Goal: Transaction & Acquisition: Purchase product/service

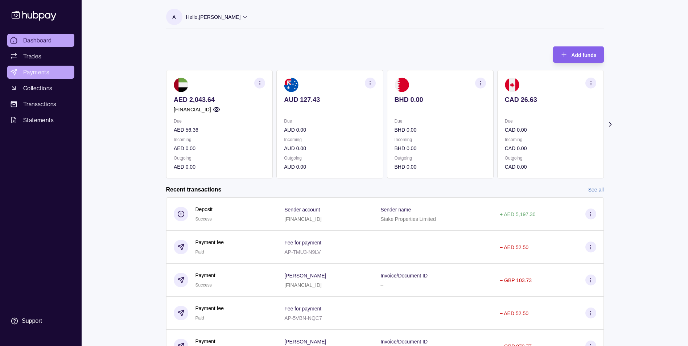
click at [47, 68] on span "Payments" at bounding box center [36, 72] width 26 height 9
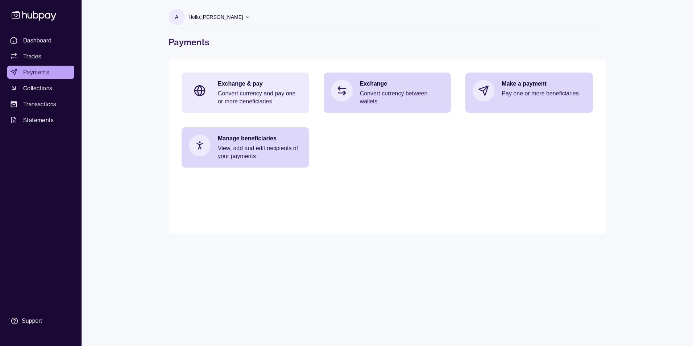
click at [267, 95] on p "Convert currency and pay one or more beneficiaries" at bounding box center [260, 98] width 84 height 16
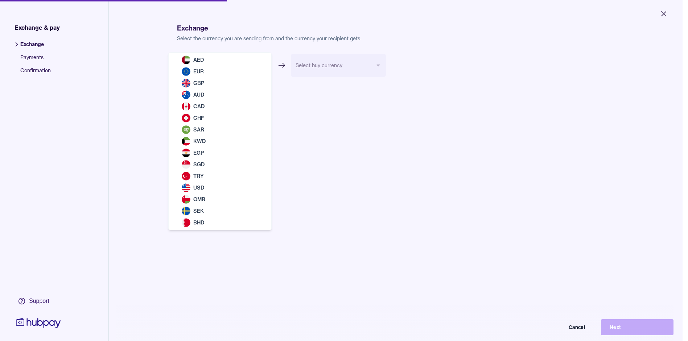
click at [235, 65] on body "Close Exchange & pay Exchange Payments Confirmation Support Exchange Select the…" at bounding box center [341, 170] width 682 height 341
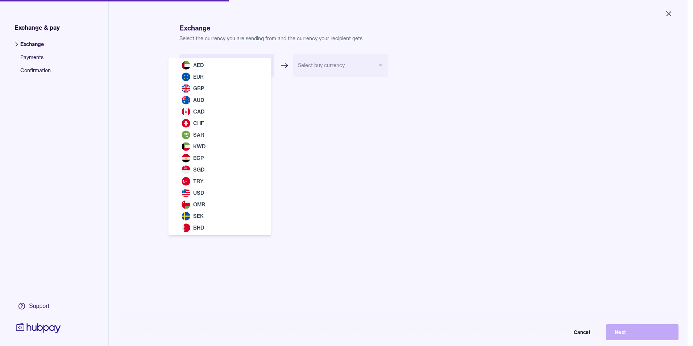
select select "***"
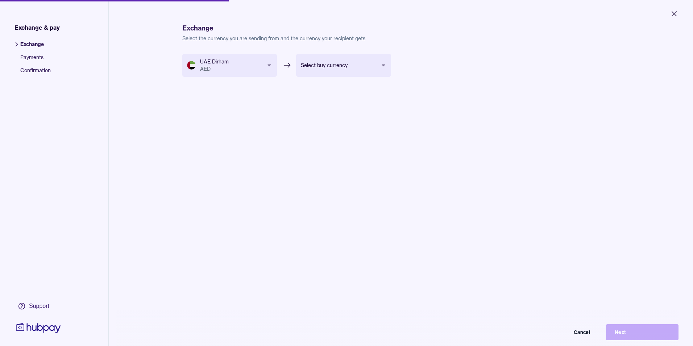
click at [363, 64] on body "Close Exchange & pay Exchange Payments Confirmation Support Exchange Select the…" at bounding box center [346, 173] width 693 height 346
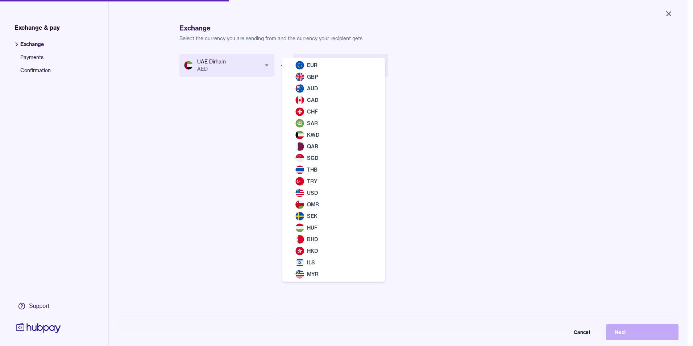
select select "***"
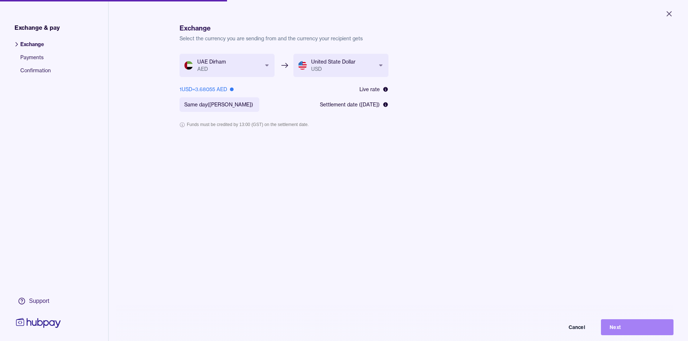
click at [623, 326] on button "Next" at bounding box center [637, 327] width 73 height 16
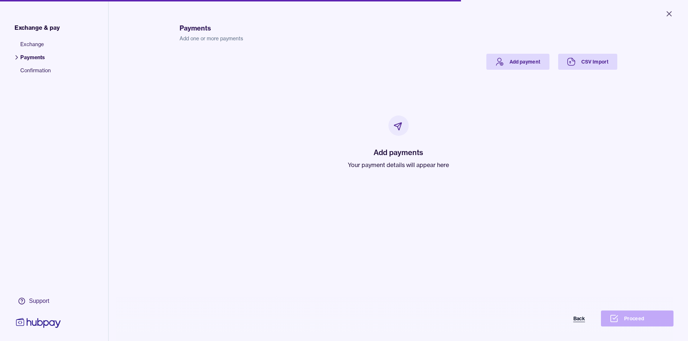
click at [582, 325] on button "Back" at bounding box center [557, 318] width 73 height 16
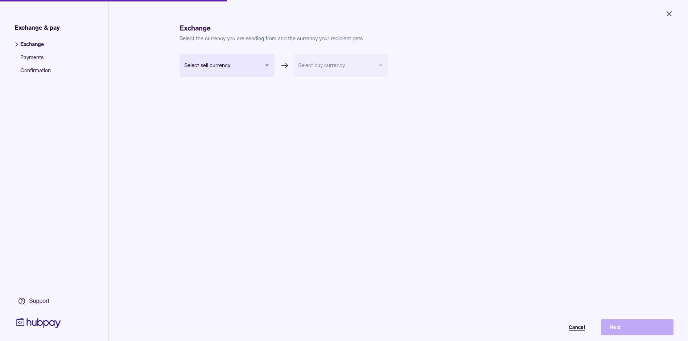
click at [585, 333] on button "Cancel" at bounding box center [557, 327] width 73 height 16
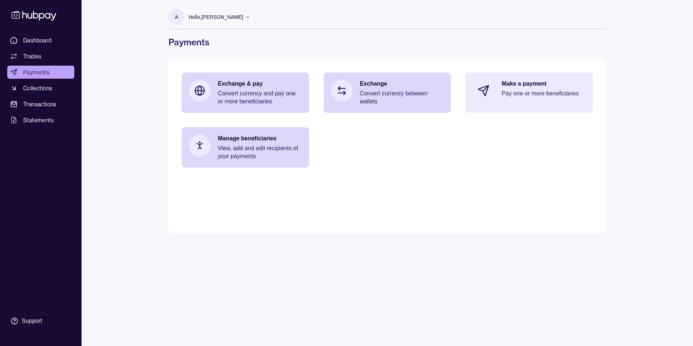
click at [521, 98] on div "Make a payment Pay one or more beneficiaries" at bounding box center [544, 91] width 84 height 22
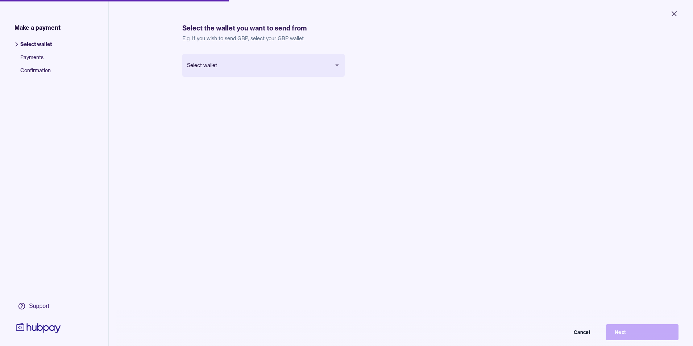
click at [209, 58] on body "Close Make a payment Select wallet Payments Confirmation Support Select the wal…" at bounding box center [346, 173] width 693 height 346
click at [631, 329] on button "Next" at bounding box center [637, 327] width 73 height 16
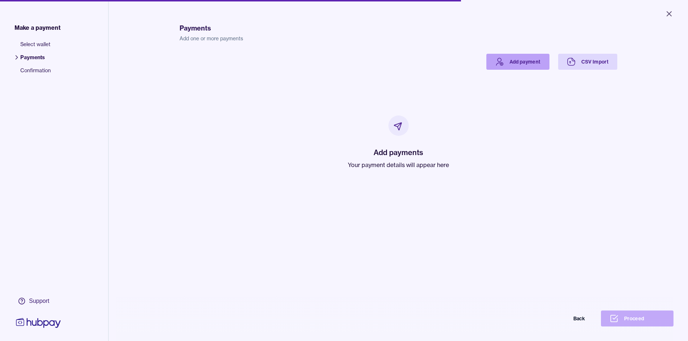
click at [518, 61] on link "Add payment" at bounding box center [517, 62] width 63 height 16
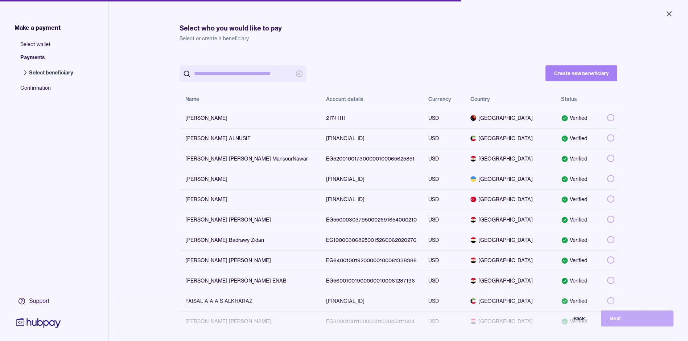
click at [597, 70] on button "Create new beneficiary" at bounding box center [581, 73] width 72 height 16
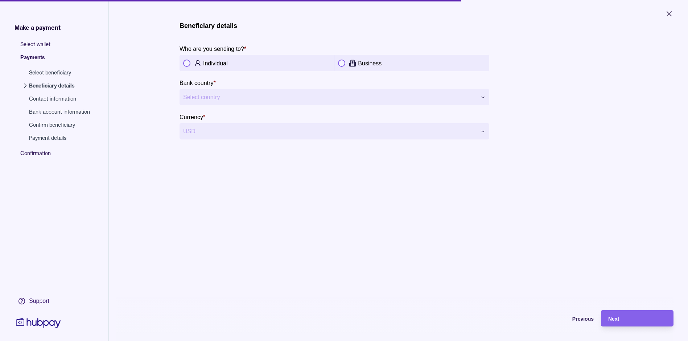
drag, startPoint x: 228, startPoint y: 66, endPoint x: 224, endPoint y: 80, distance: 14.2
click at [228, 66] on div "Individual" at bounding box center [266, 63] width 127 height 9
click at [220, 92] on html "**********" at bounding box center [344, 170] width 688 height 341
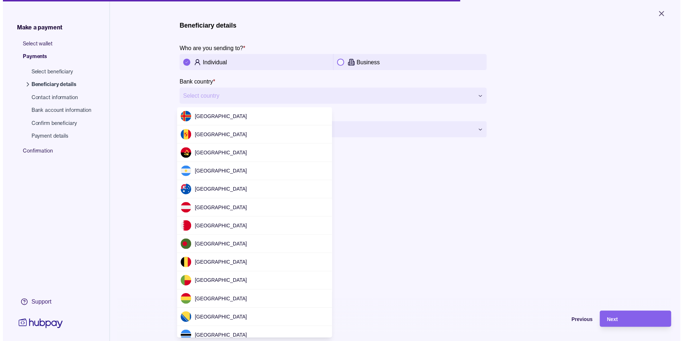
scroll to position [2167, 0]
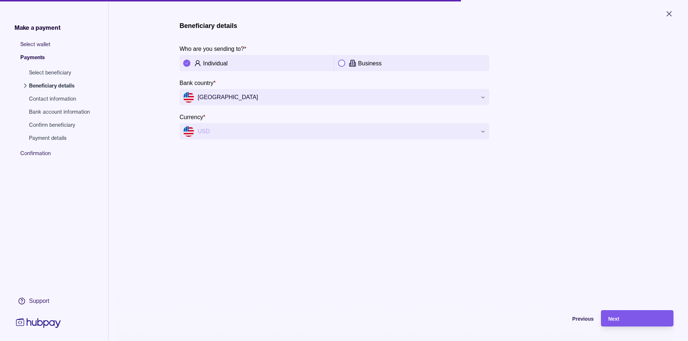
click at [635, 319] on div "Next" at bounding box center [637, 318] width 58 height 9
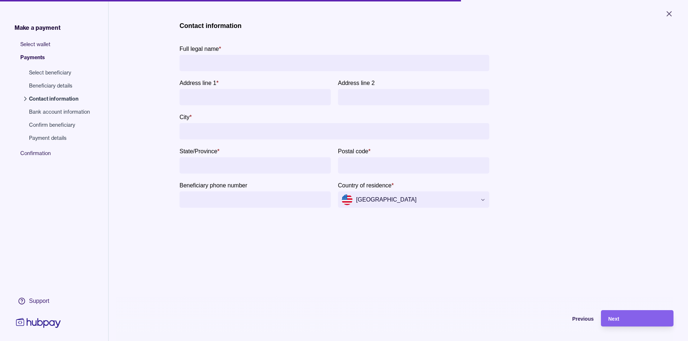
click at [231, 63] on input "Full legal name *" at bounding box center [334, 63] width 302 height 16
paste input "**********"
type input "**********"
click at [260, 92] on input "Address line 1 *" at bounding box center [255, 97] width 144 height 16
type input "*"
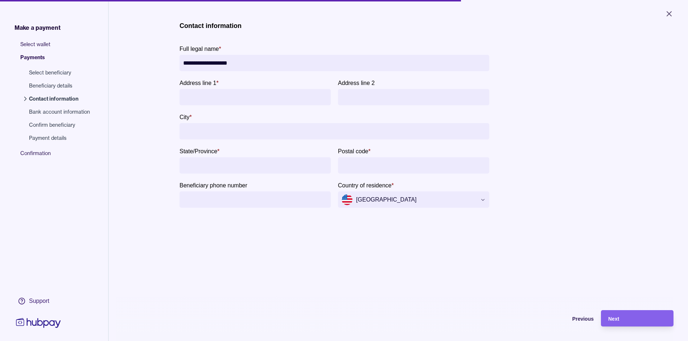
click at [204, 100] on input "Address line 1 *" at bounding box center [255, 97] width 144 height 16
paste input "**********"
type input "**********"
click at [239, 133] on input "City *" at bounding box center [334, 131] width 302 height 16
type input "*"
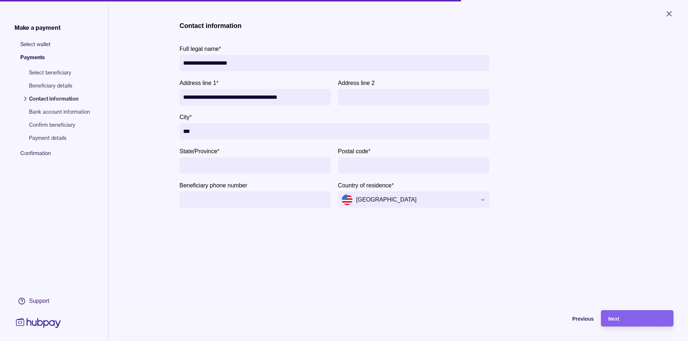
type input "***"
click at [234, 166] on input "State/Province *" at bounding box center [255, 165] width 144 height 16
type input "*"
type input "**********"
click at [360, 164] on input "Postal code *" at bounding box center [414, 165] width 144 height 16
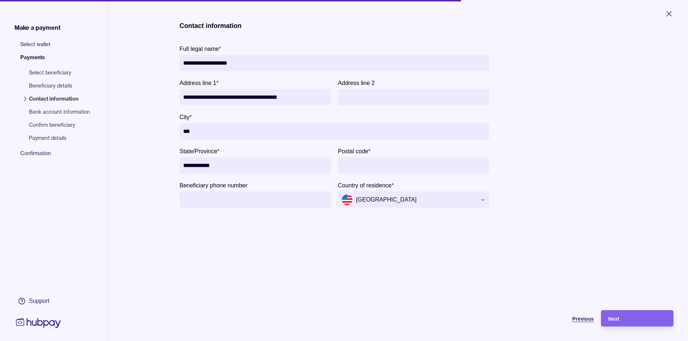
click at [593, 321] on span "Previous" at bounding box center [582, 318] width 21 height 6
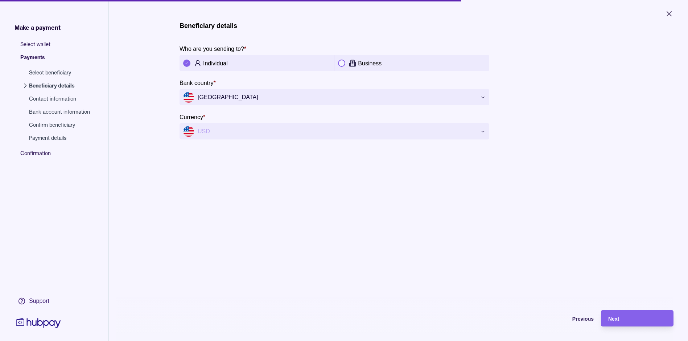
click at [593, 321] on span "Previous" at bounding box center [582, 318] width 21 height 6
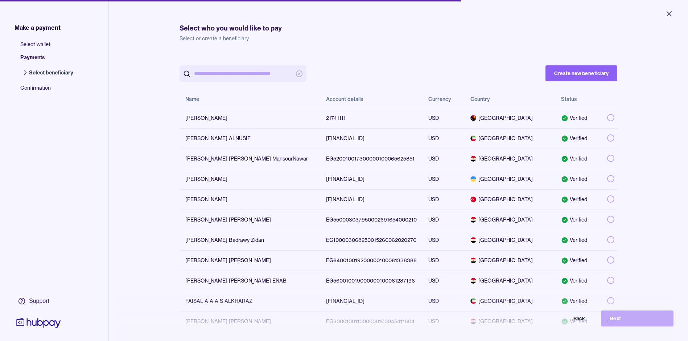
click at [589, 322] on button "Back" at bounding box center [557, 318] width 73 height 16
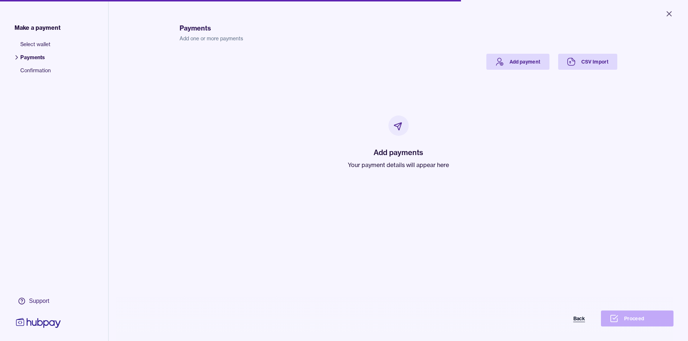
click at [585, 322] on button "Back" at bounding box center [557, 318] width 73 height 16
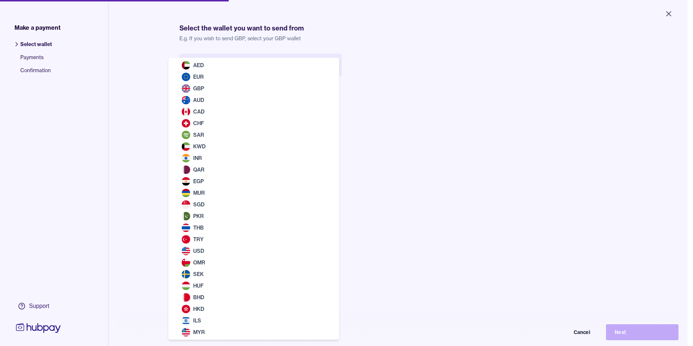
click at [277, 63] on body "Close Make a payment Select wallet Payments Confirmation Support Select the wal…" at bounding box center [344, 173] width 688 height 346
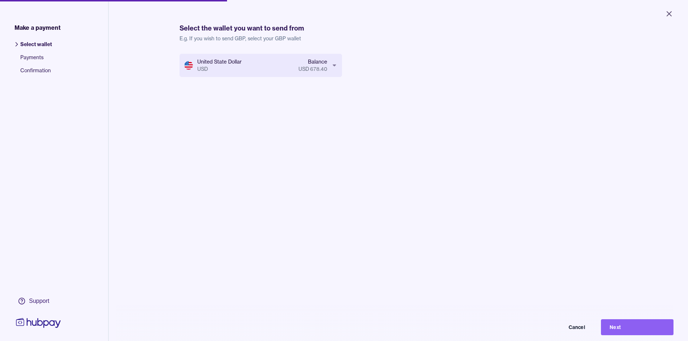
click at [49, 146] on div "Select wallet Payments Confirmation" at bounding box center [54, 236] width 108 height 403
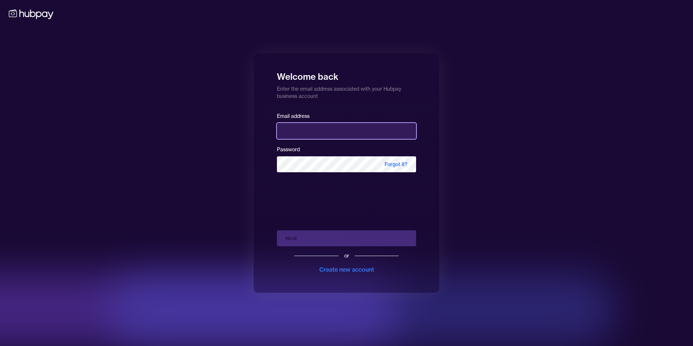
type input "**********"
click at [349, 186] on form "**********" at bounding box center [346, 192] width 139 height 162
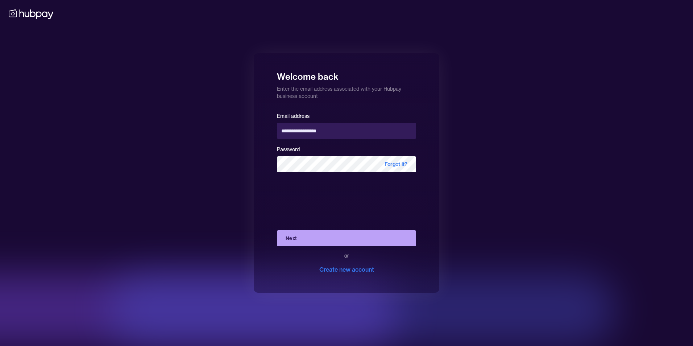
click at [324, 237] on button "Next" at bounding box center [346, 238] width 139 height 16
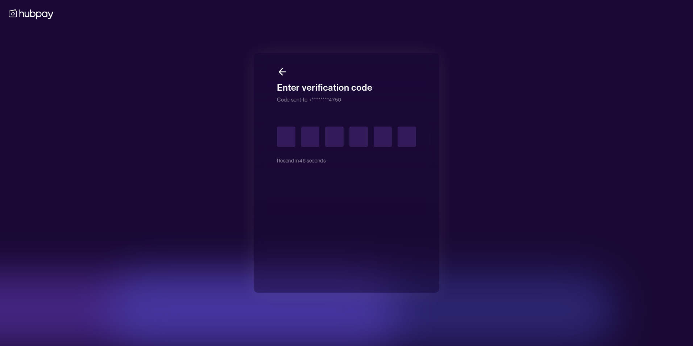
type input "*"
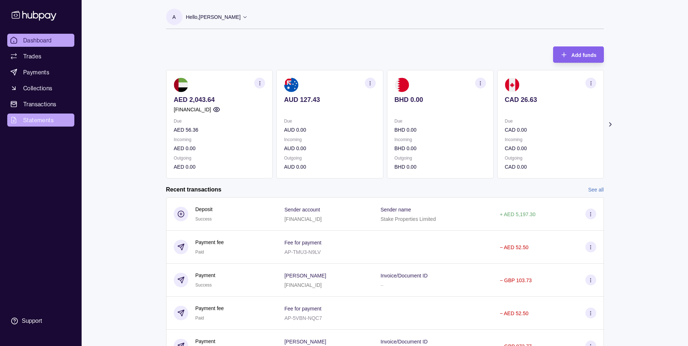
click at [40, 115] on link "Statements" at bounding box center [40, 120] width 67 height 13
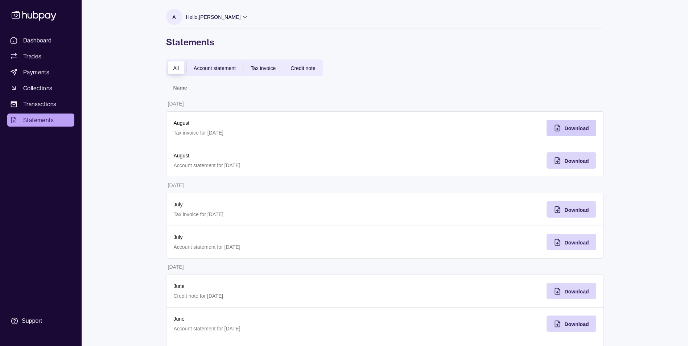
click at [569, 125] on div "Download" at bounding box center [577, 128] width 24 height 9
click at [568, 157] on div "Download" at bounding box center [577, 160] width 24 height 9
drag, startPoint x: 667, startPoint y: 218, endPoint x: 653, endPoint y: 199, distance: 23.6
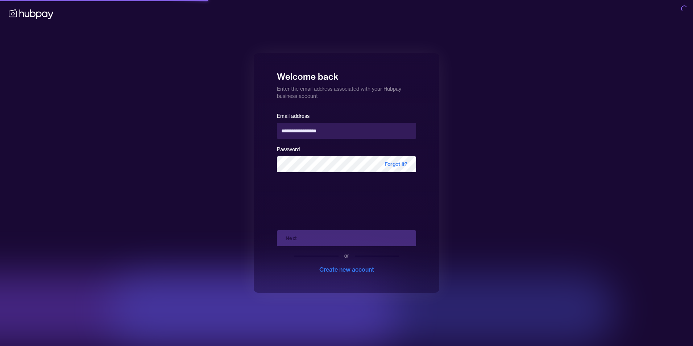
click at [339, 240] on div "Next or Create new account" at bounding box center [346, 248] width 139 height 49
click at [297, 240] on div "Next or Create new account" at bounding box center [346, 248] width 139 height 49
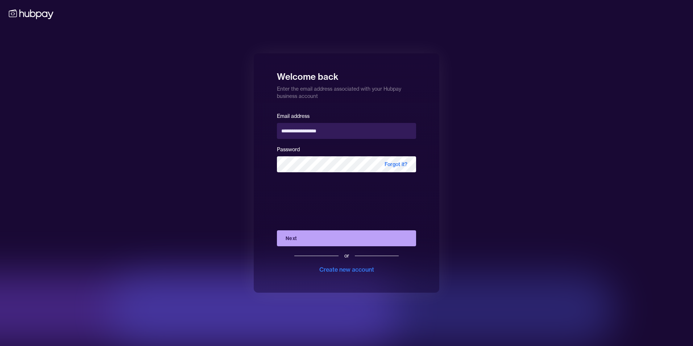
click at [298, 239] on button "Next" at bounding box center [346, 238] width 139 height 16
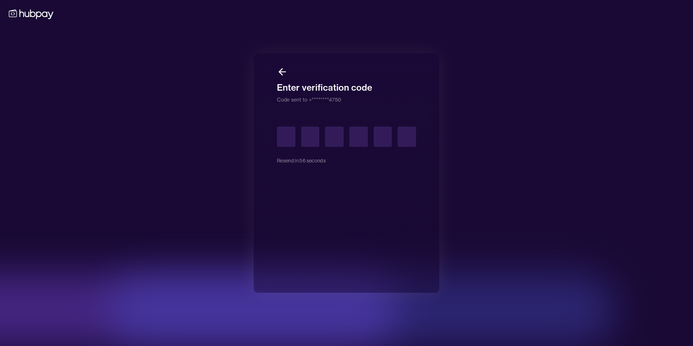
type input "*"
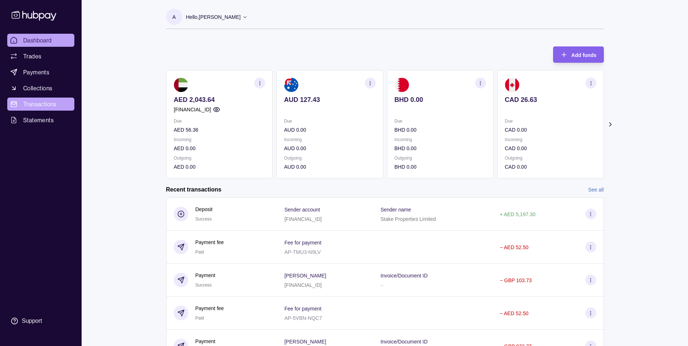
click at [44, 104] on span "Transactions" at bounding box center [39, 104] width 33 height 9
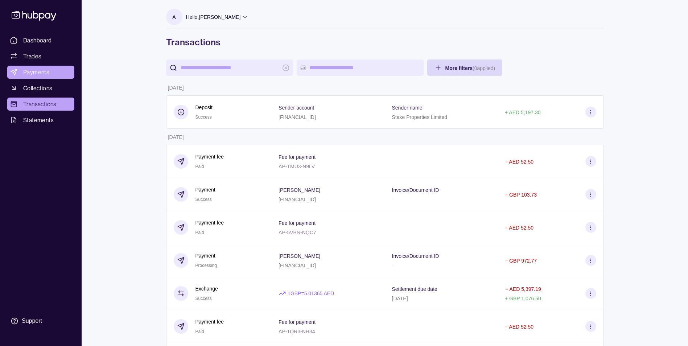
click at [56, 74] on link "Payments" at bounding box center [40, 72] width 67 height 13
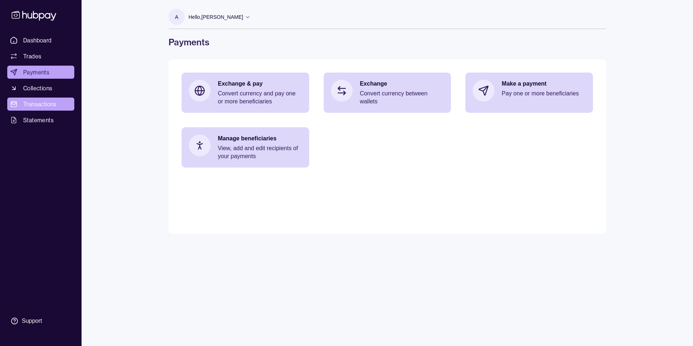
click at [44, 105] on span "Transactions" at bounding box center [39, 104] width 33 height 9
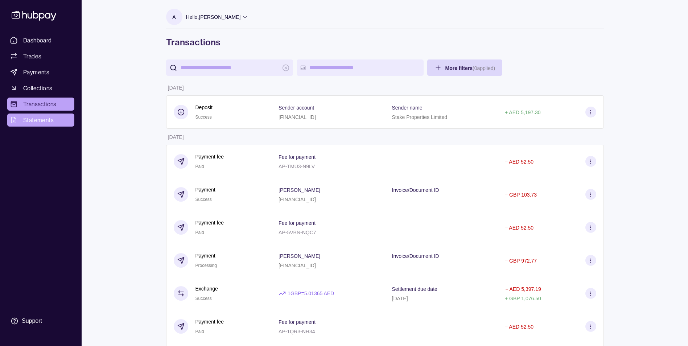
click at [41, 120] on span "Statements" at bounding box center [38, 120] width 30 height 9
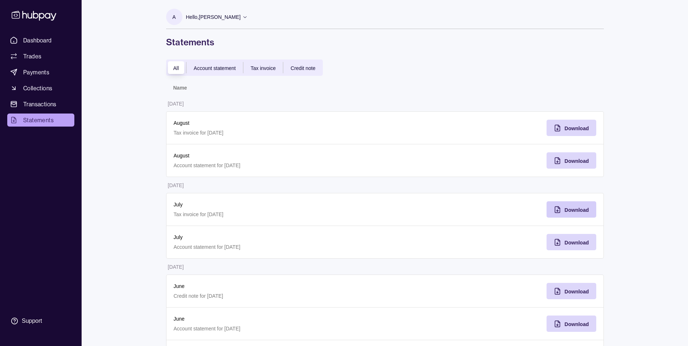
click at [579, 209] on span "Download" at bounding box center [577, 210] width 24 height 6
click at [579, 243] on span "Download" at bounding box center [577, 243] width 24 height 6
click at [499, 13] on section "A Hello, Alyssa Ritumalta Stake Properties Limited Account Terms and conditions…" at bounding box center [385, 19] width 438 height 20
